Goal: Information Seeking & Learning: Learn about a topic

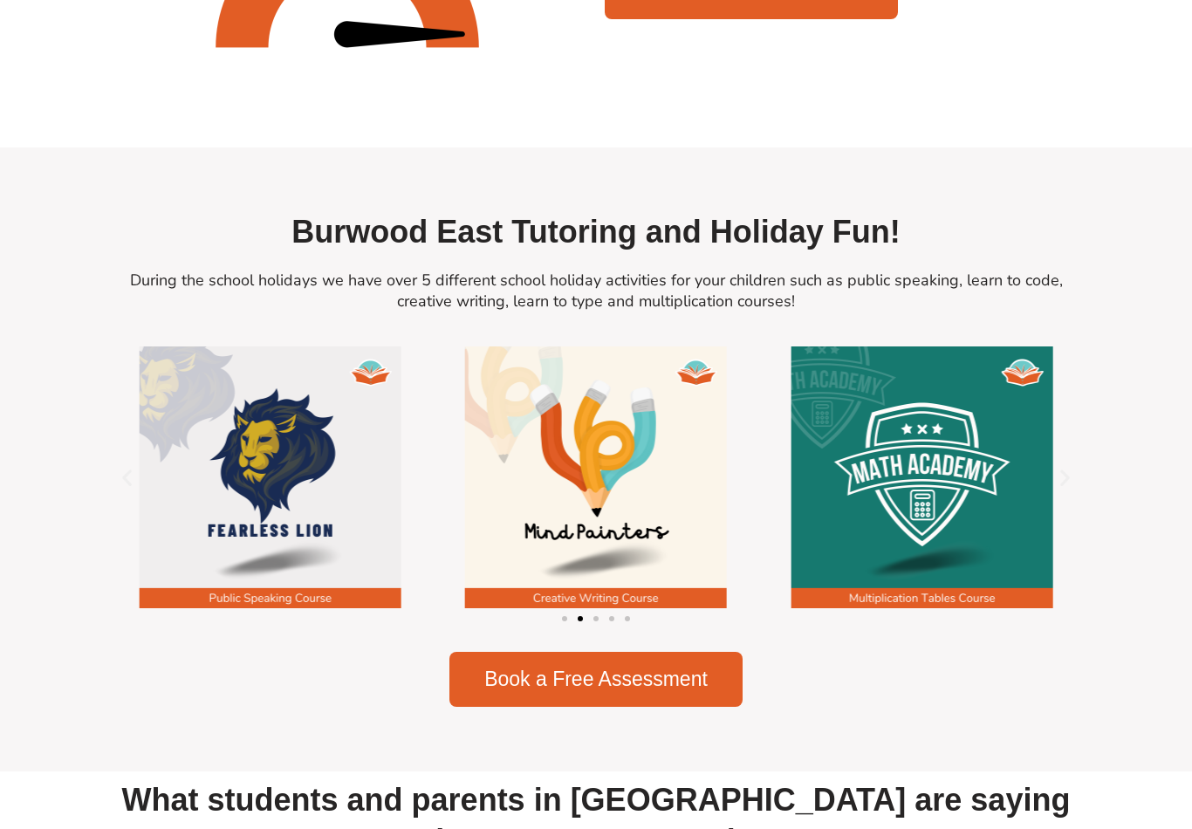
scroll to position [1990, 0]
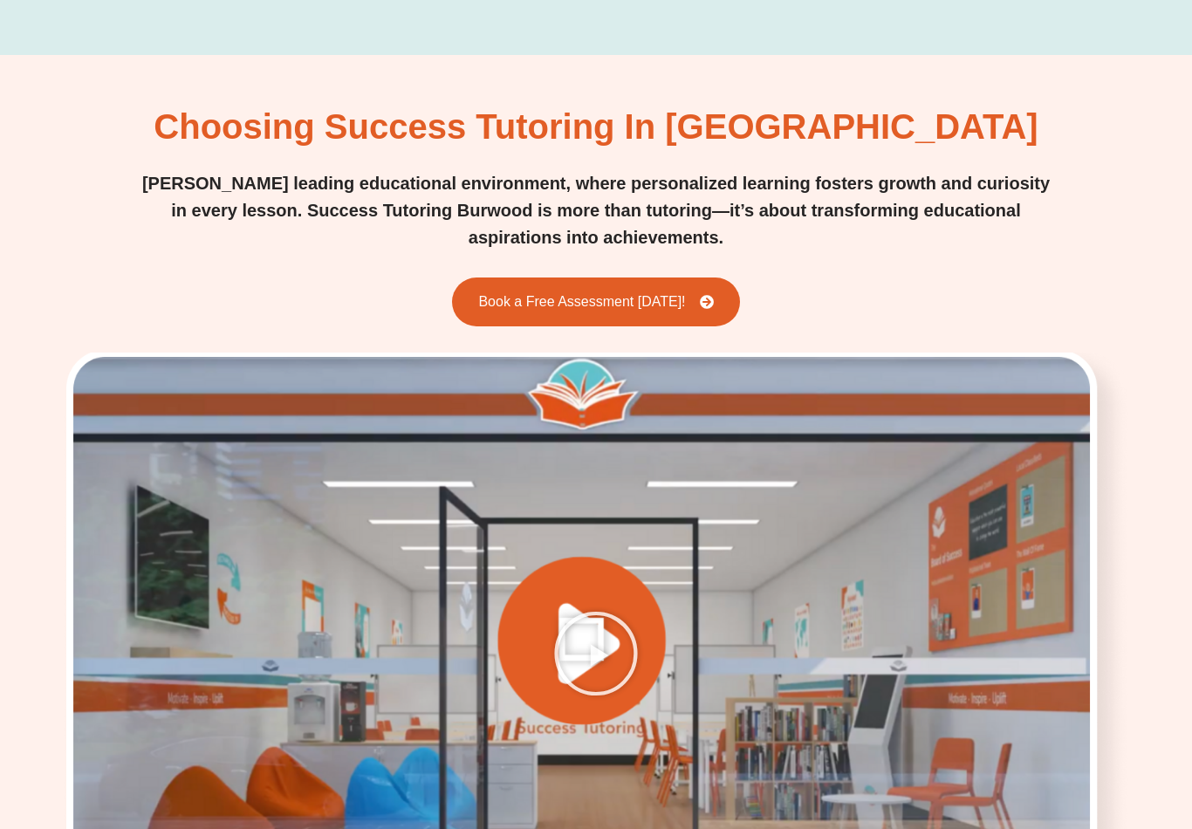
scroll to position [2219, 0]
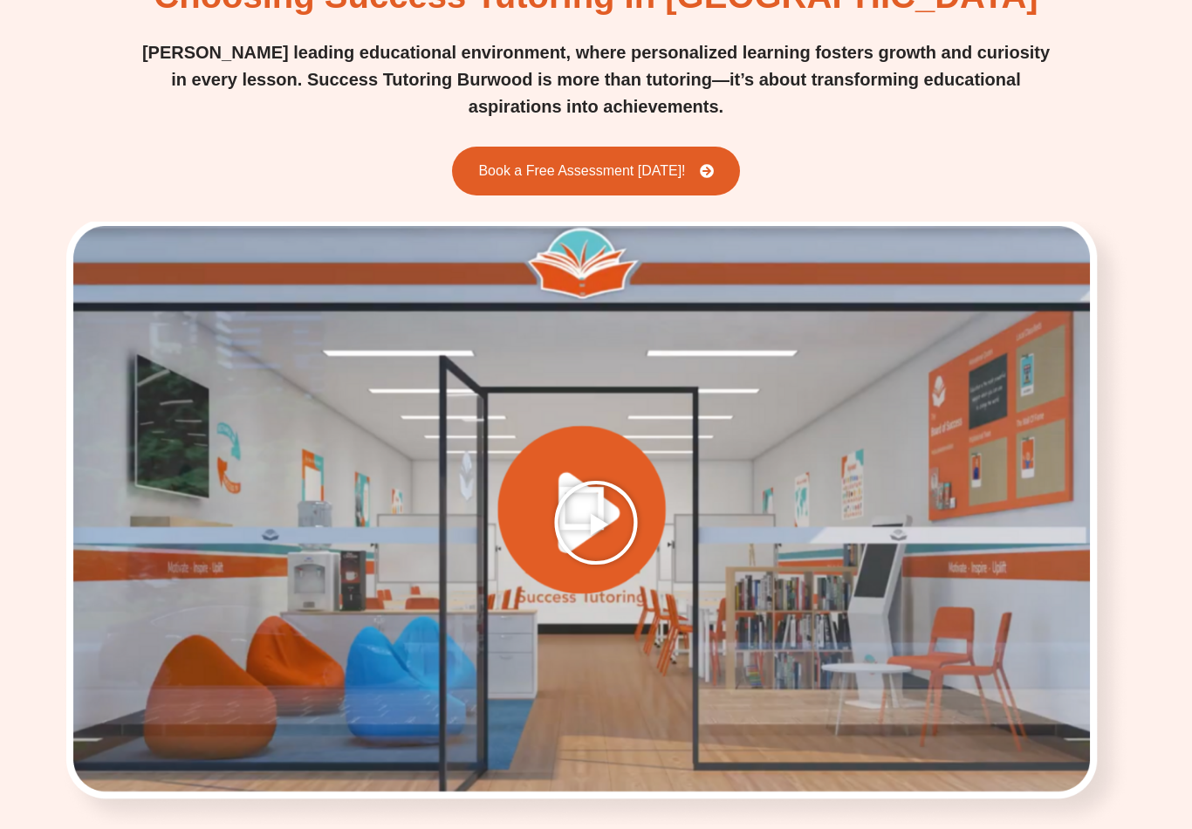
click at [613, 479] on icon "Play Video" at bounding box center [595, 522] width 87 height 87
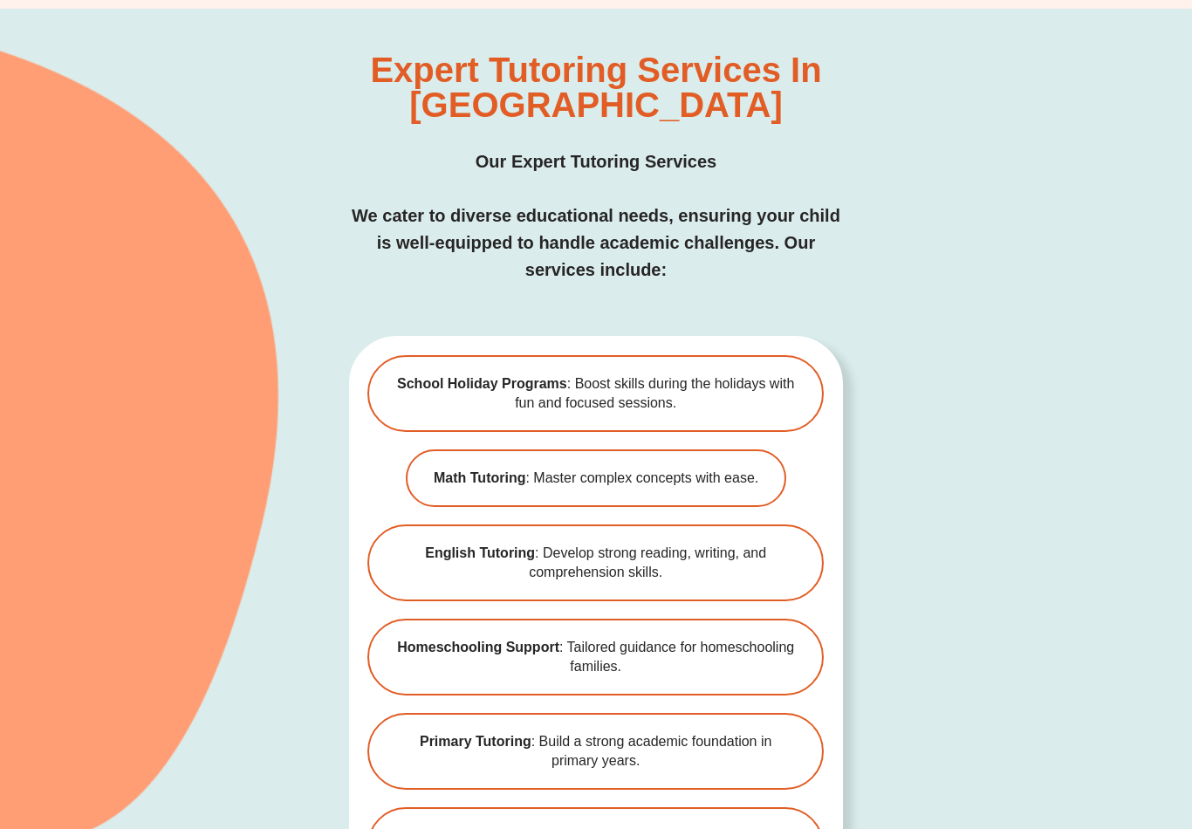
scroll to position [3682, 0]
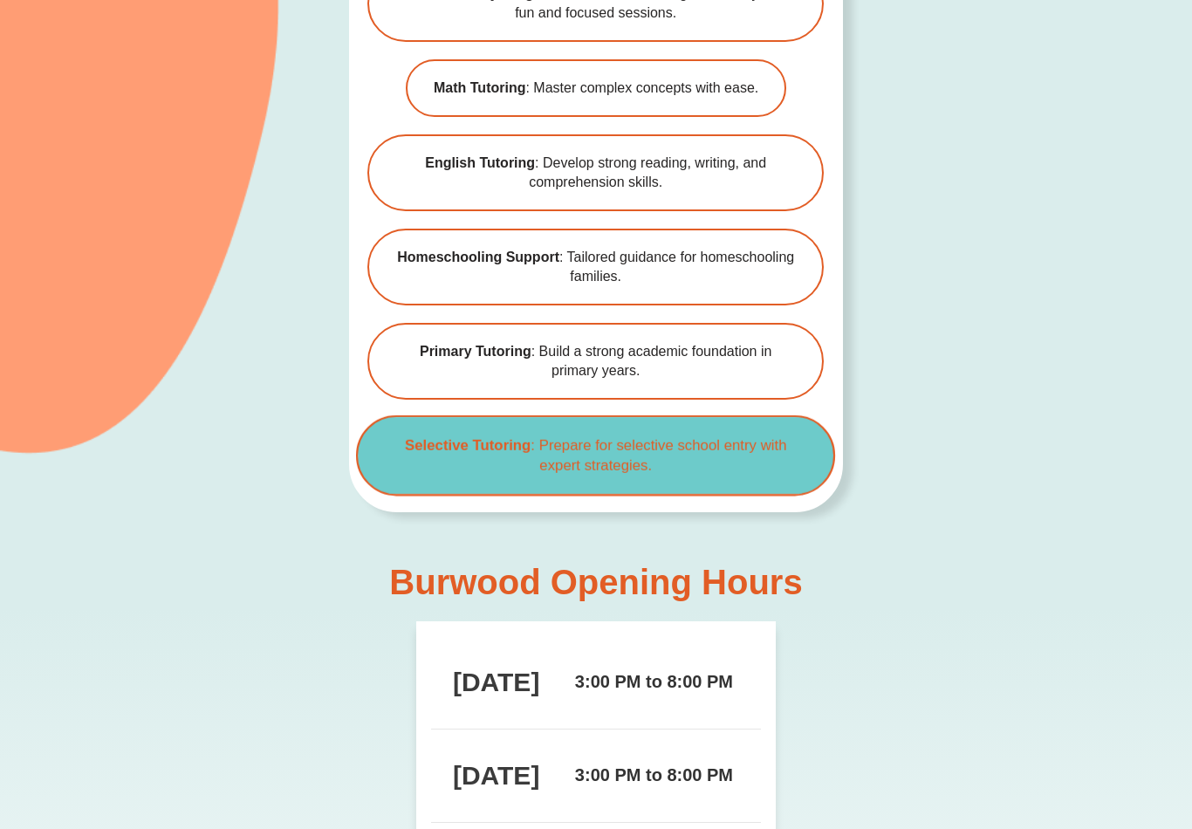
click at [810, 415] on link "Selective Tutoring : Prepare for selective school entry with expert strategies." at bounding box center [596, 455] width 480 height 80
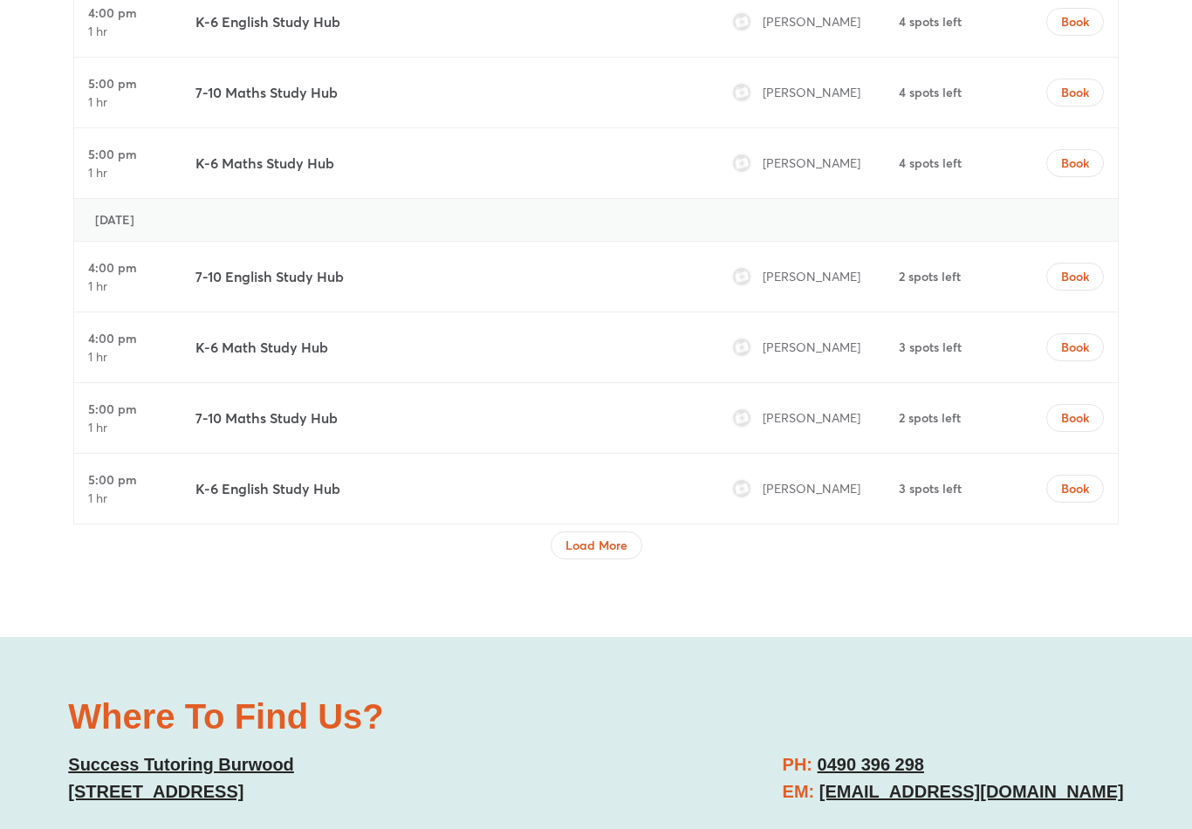
scroll to position [7414, 0]
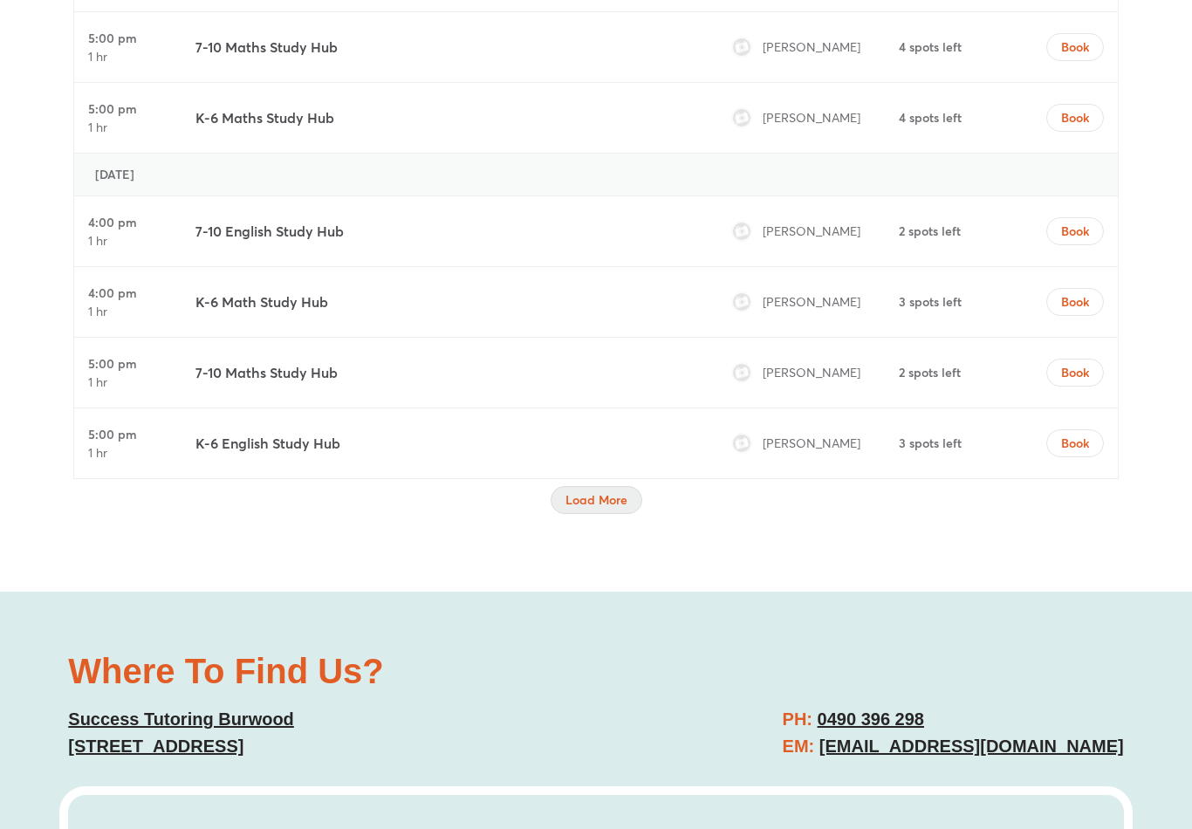
click at [617, 491] on span "Load More" at bounding box center [596, 499] width 62 height 17
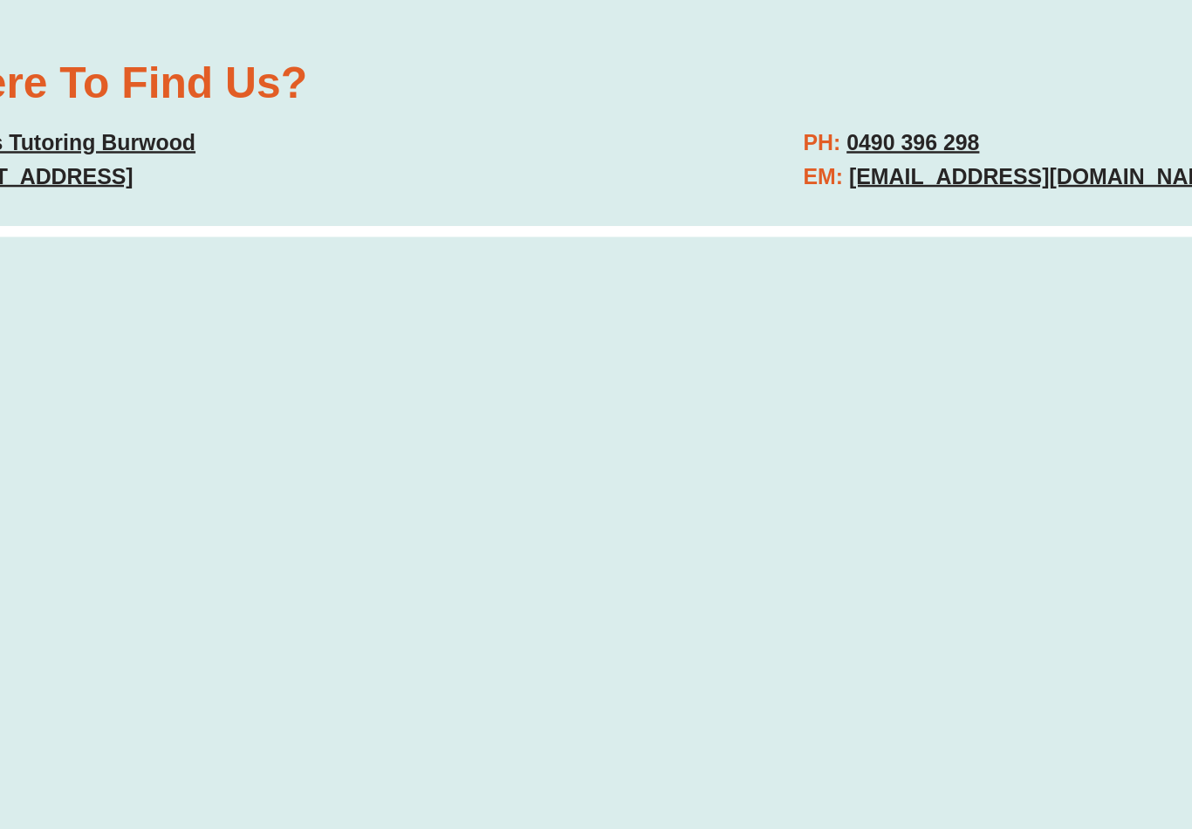
scroll to position [9641, 0]
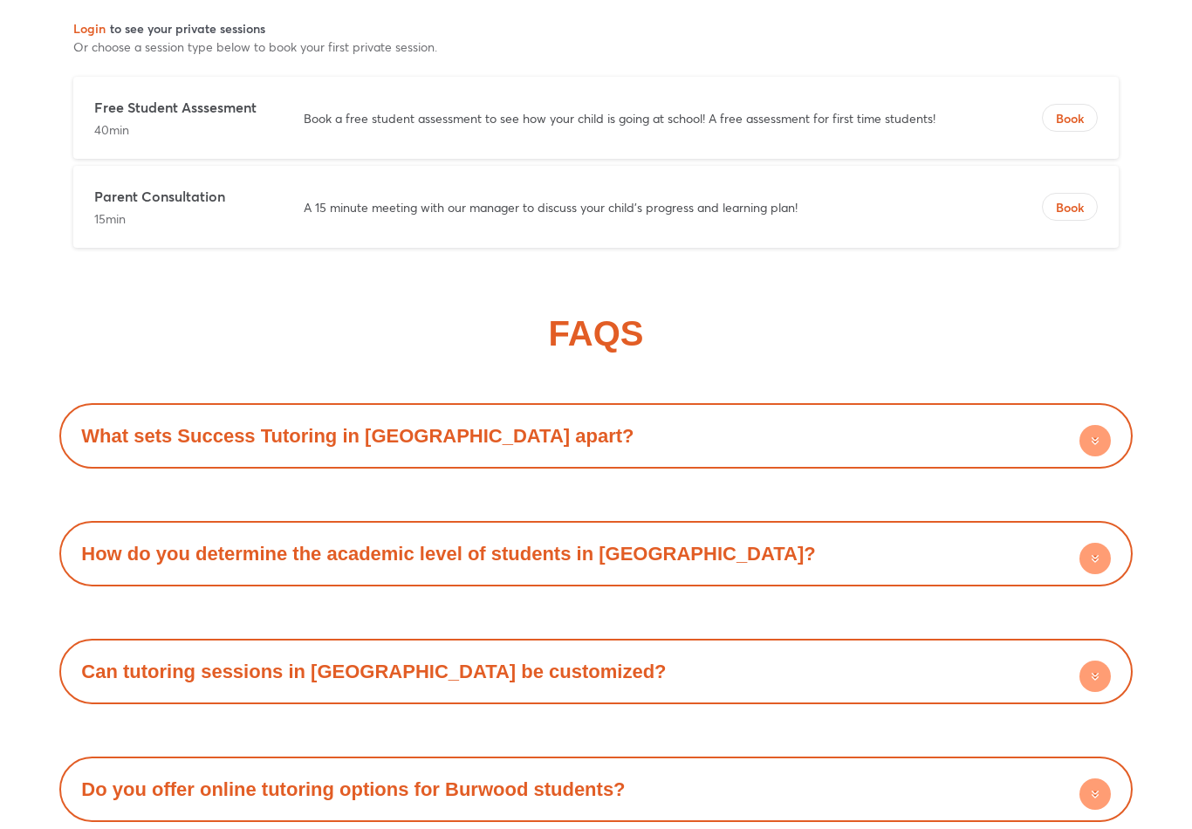
click at [963, 413] on div "What sets Success Tutoring in Burwood apart?" at bounding box center [595, 437] width 1055 height 48
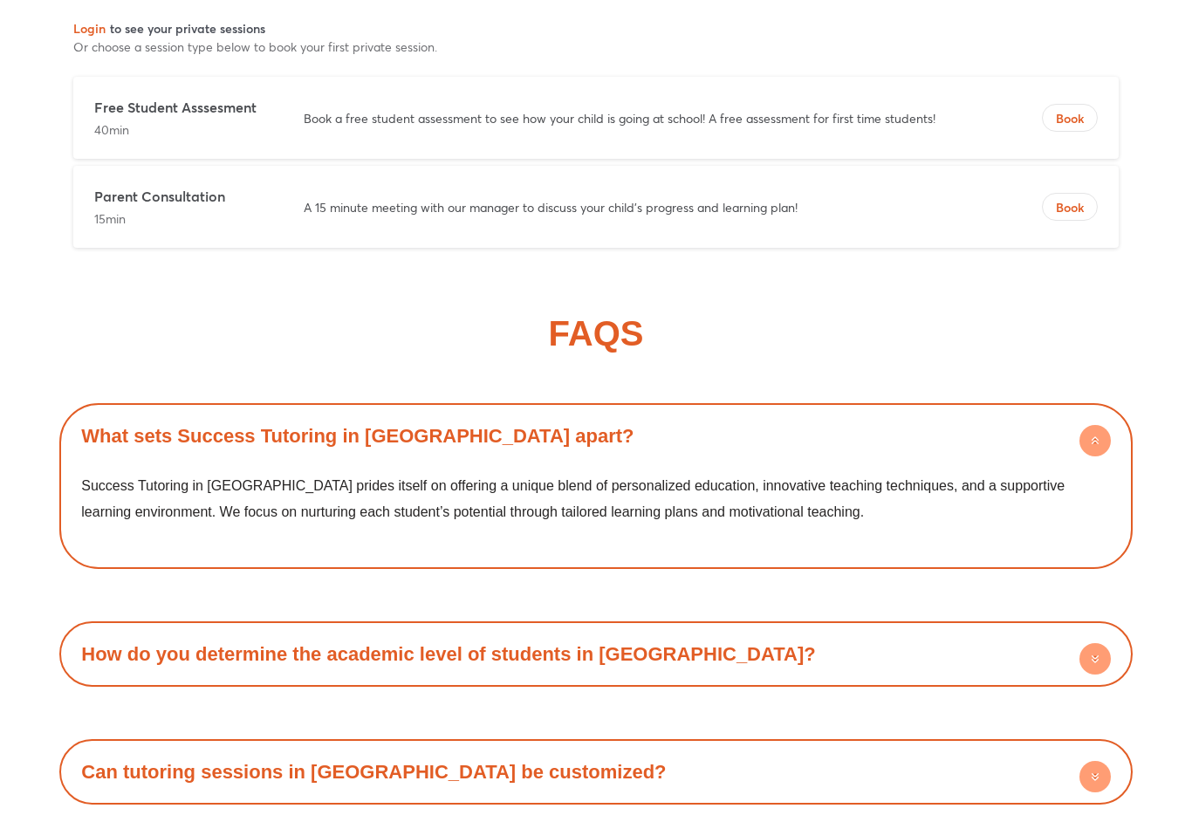
click at [987, 412] on div "What sets Success Tutoring in Burwood apart?" at bounding box center [595, 436] width 1055 height 48
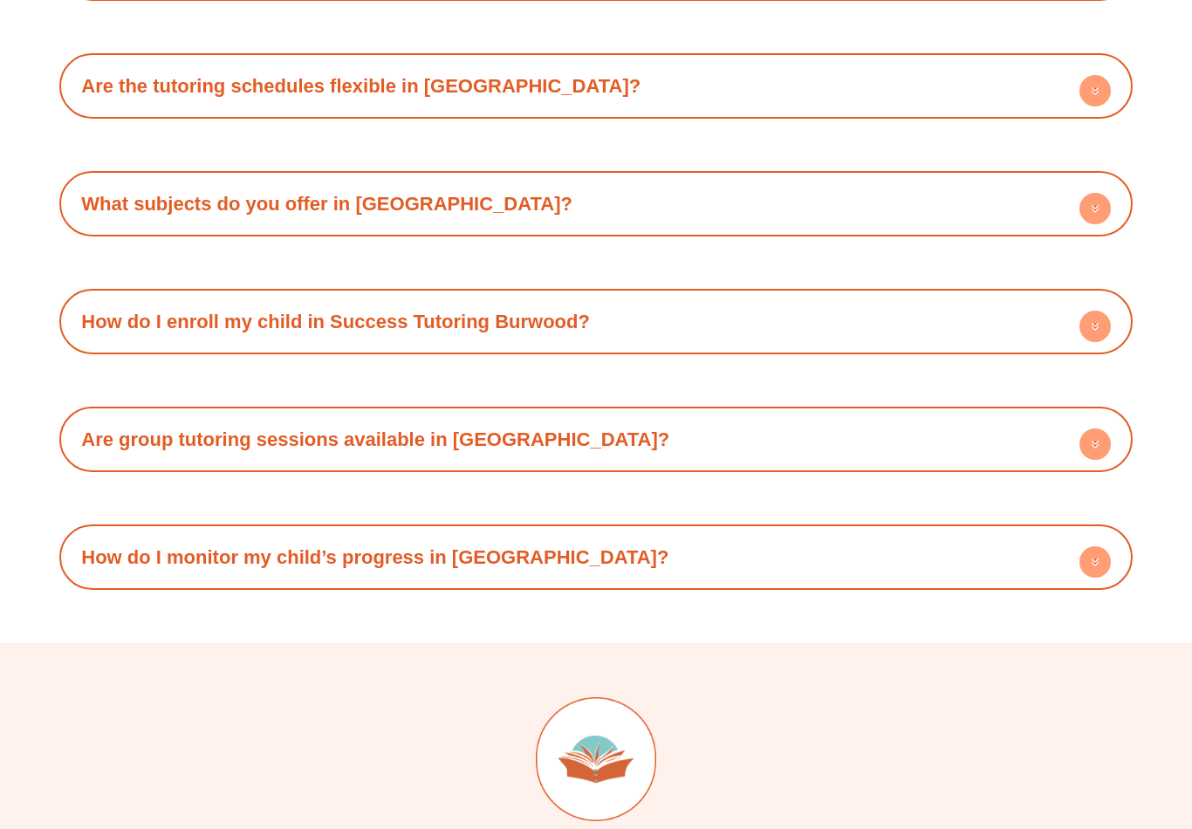
scroll to position [12884, 0]
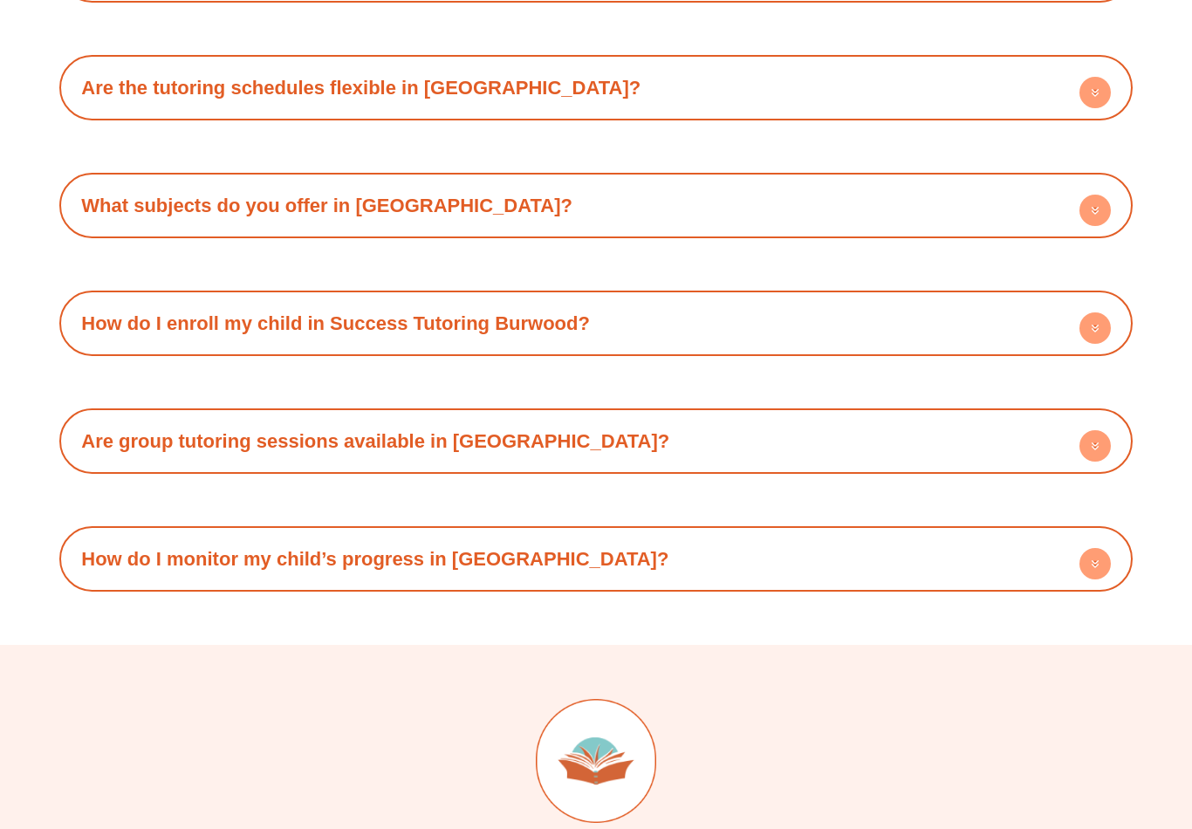
click at [616, 700] on img at bounding box center [596, 762] width 120 height 125
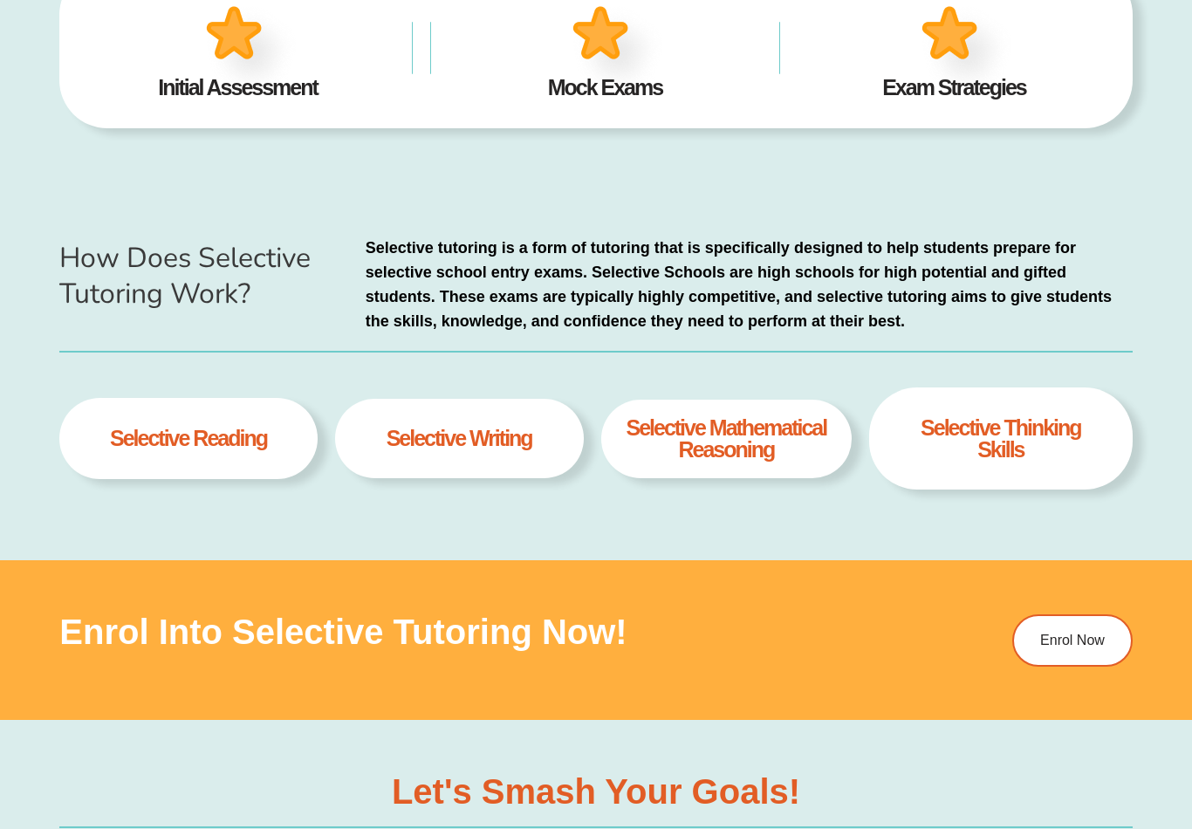
type input "*"
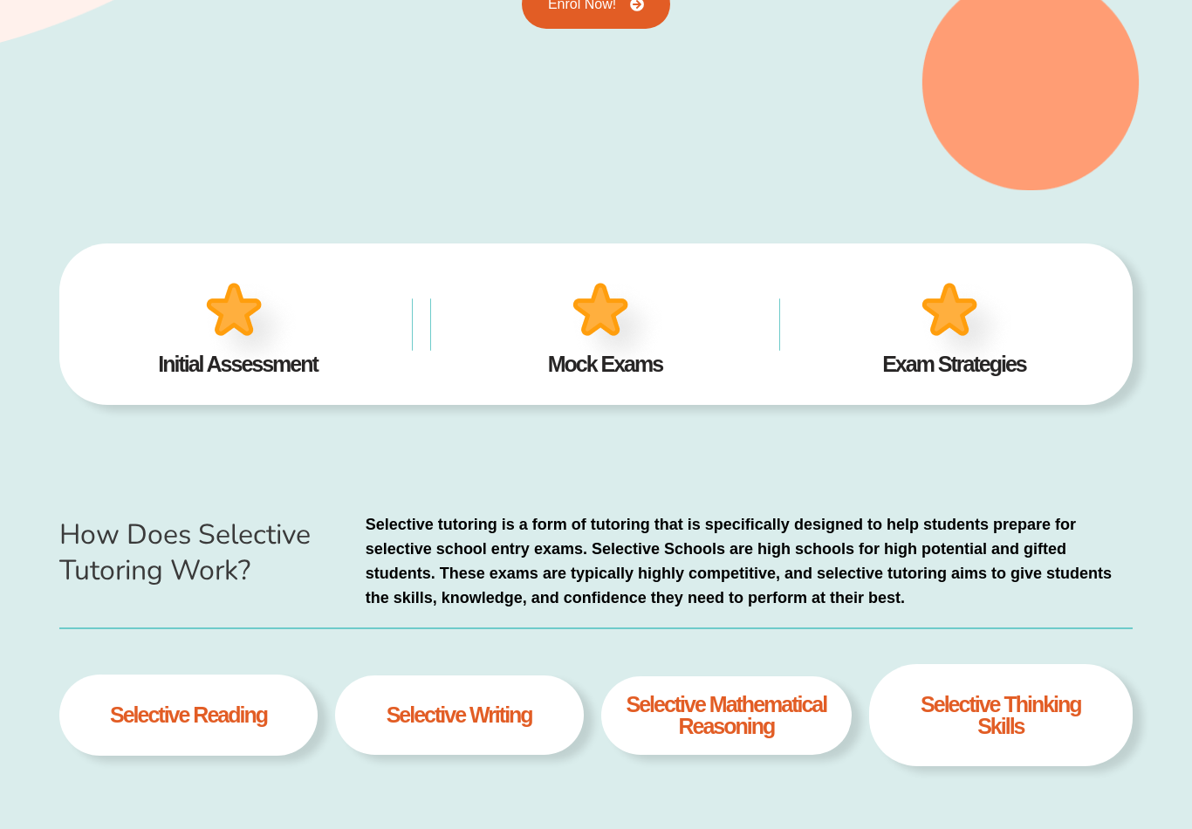
scroll to position [209, 0]
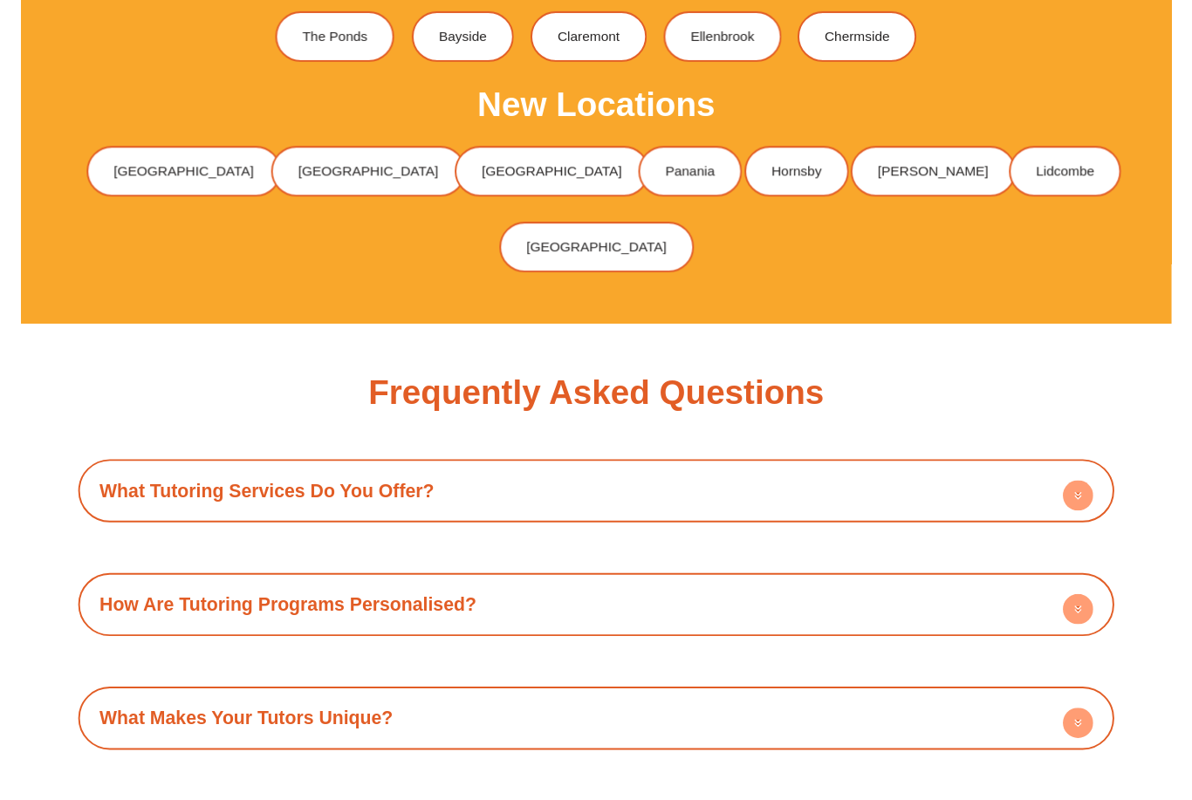
scroll to position [5432, 0]
